Goal: Find specific page/section: Find specific page/section

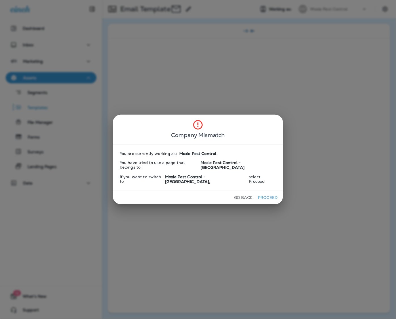
click at [196, 217] on div "Company Mismatch You are currently working as: Moxie Pest Control You have trie…" at bounding box center [198, 159] width 396 height 319
click at [240, 193] on button "Go Back" at bounding box center [243, 197] width 23 height 9
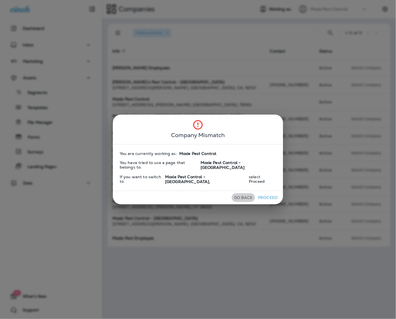
click at [240, 193] on button "Go Back" at bounding box center [243, 197] width 23 height 9
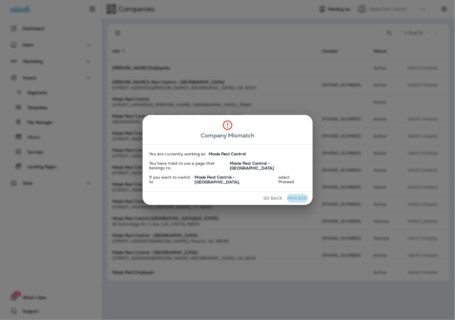
click at [291, 194] on button "Proceed" at bounding box center [297, 198] width 21 height 9
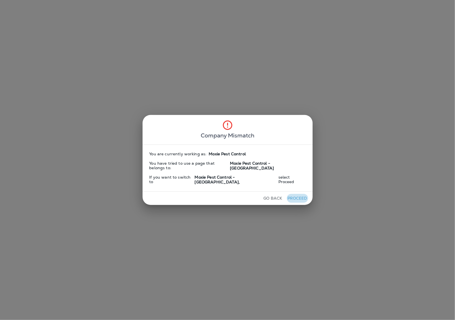
click at [291, 194] on button "Proceed" at bounding box center [297, 198] width 21 height 9
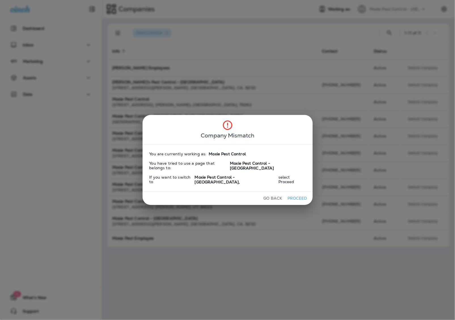
click at [291, 194] on button "Proceed" at bounding box center [297, 198] width 21 height 9
